Goal: Task Accomplishment & Management: Use online tool/utility

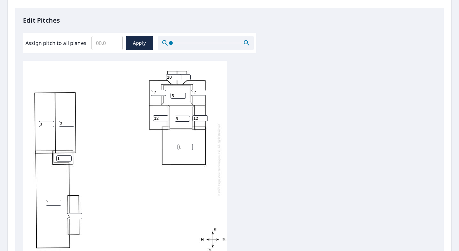
scroll to position [160, 0]
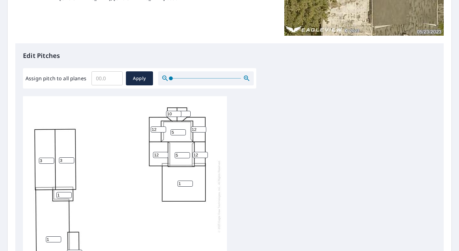
scroll to position [1, 0]
click at [48, 158] on input "3" at bounding box center [46, 160] width 15 height 6
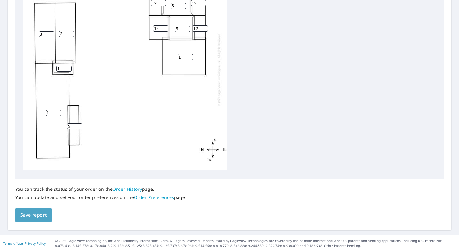
click at [39, 218] on span "Save report" at bounding box center [33, 215] width 26 height 8
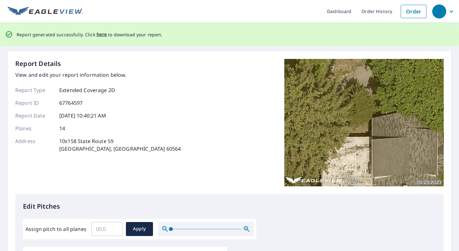
scroll to position [0, 0]
click at [99, 35] on span "here" at bounding box center [102, 35] width 11 height 8
